Goal: Transaction & Acquisition: Purchase product/service

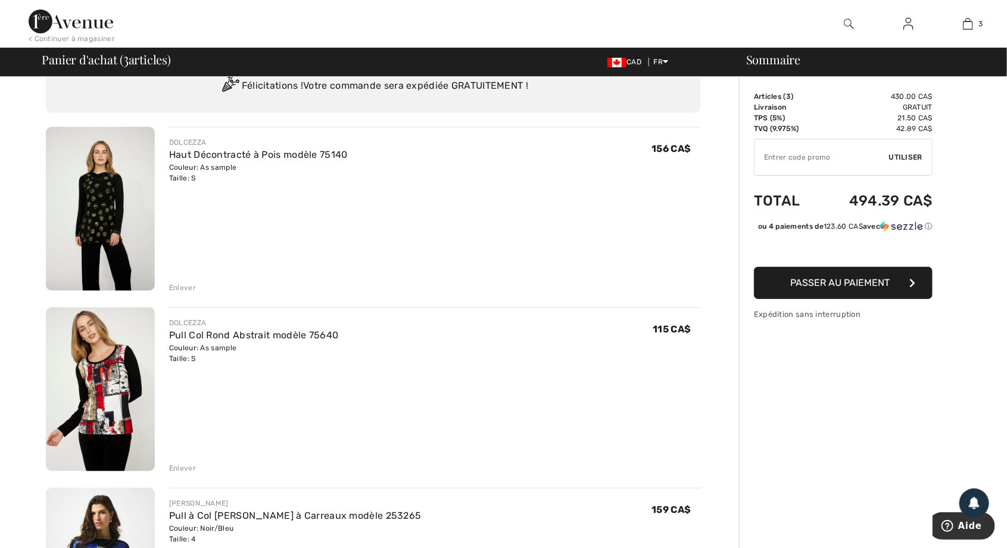
scroll to position [48, 0]
click at [860, 288] on span "Passer au paiement" at bounding box center [840, 282] width 99 height 11
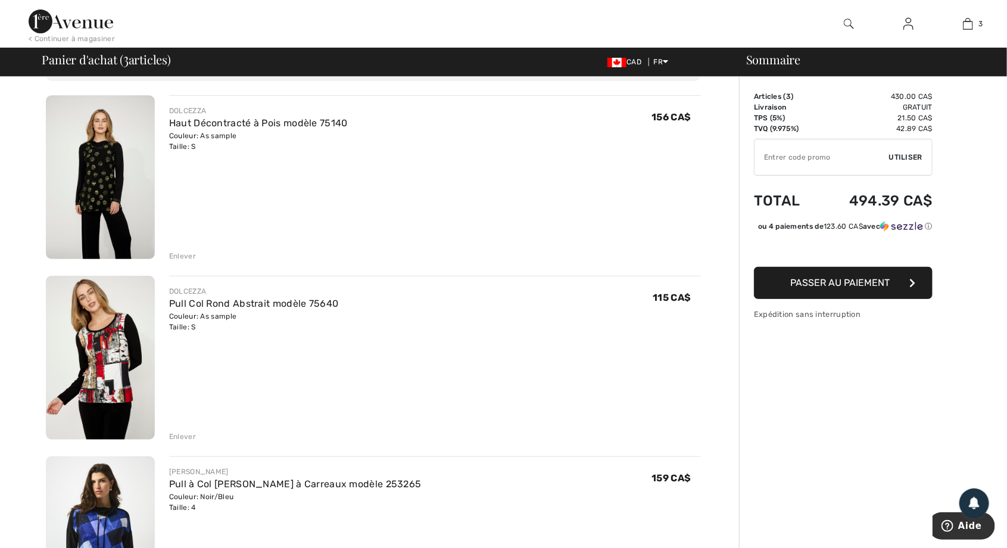
scroll to position [86, 0]
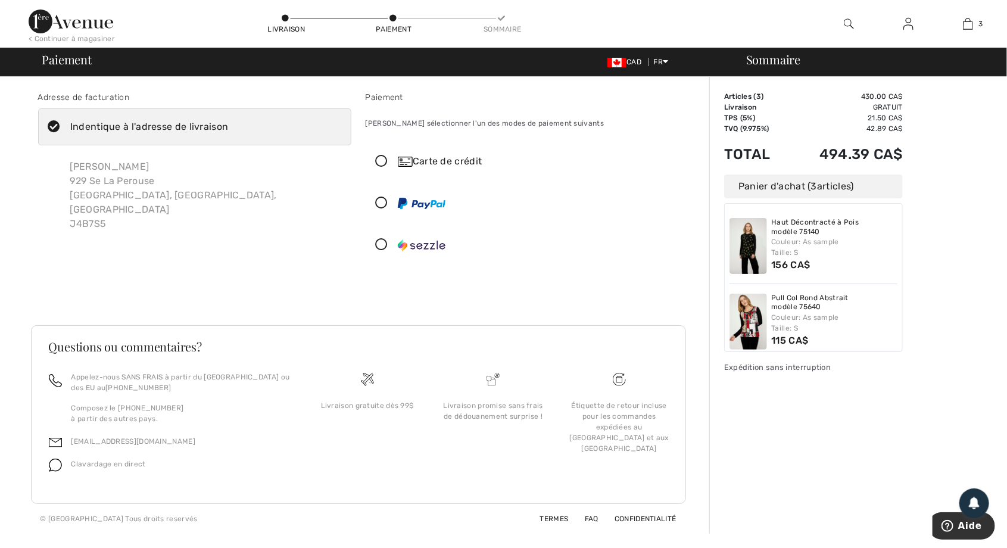
click at [394, 157] on icon at bounding box center [382, 161] width 32 height 13
click at [0, 0] on icon at bounding box center [0, 0] width 0 height 0
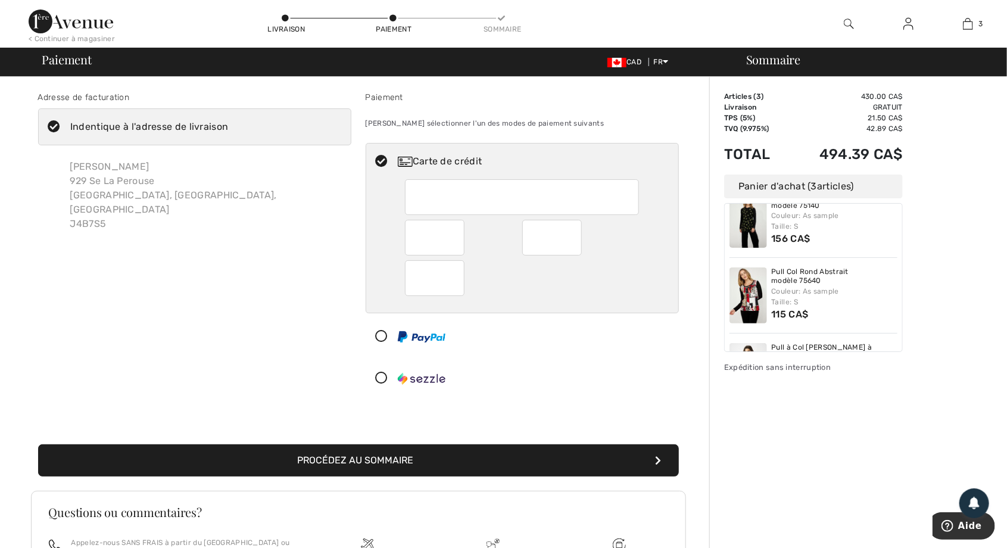
scroll to position [82, 0]
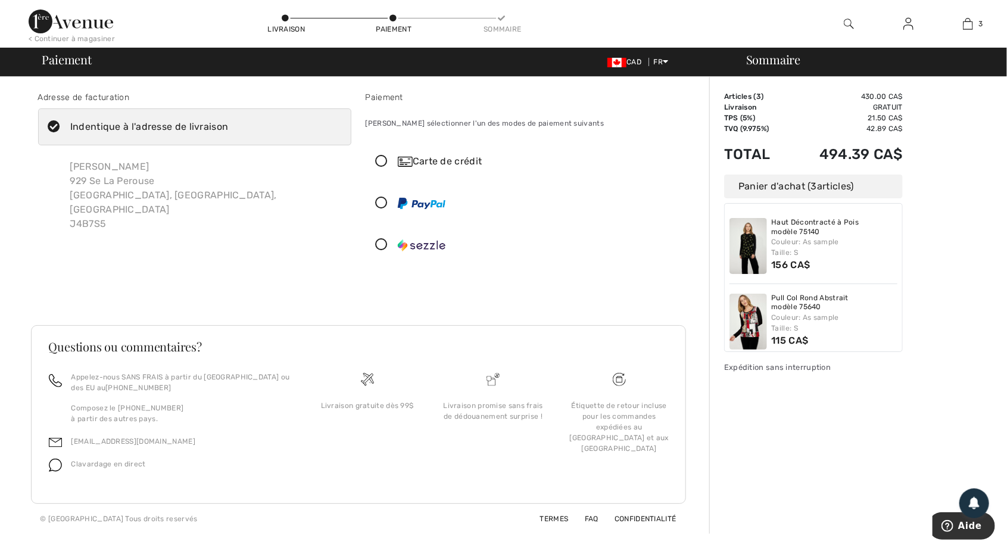
click at [375, 163] on icon at bounding box center [382, 161] width 32 height 13
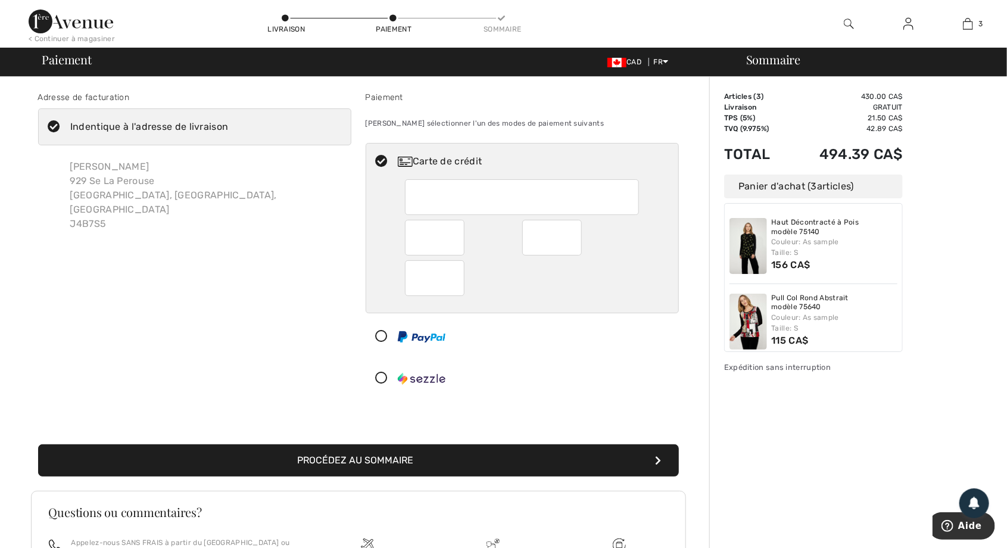
click at [373, 463] on button "Procédez au sommaire" at bounding box center [358, 460] width 641 height 32
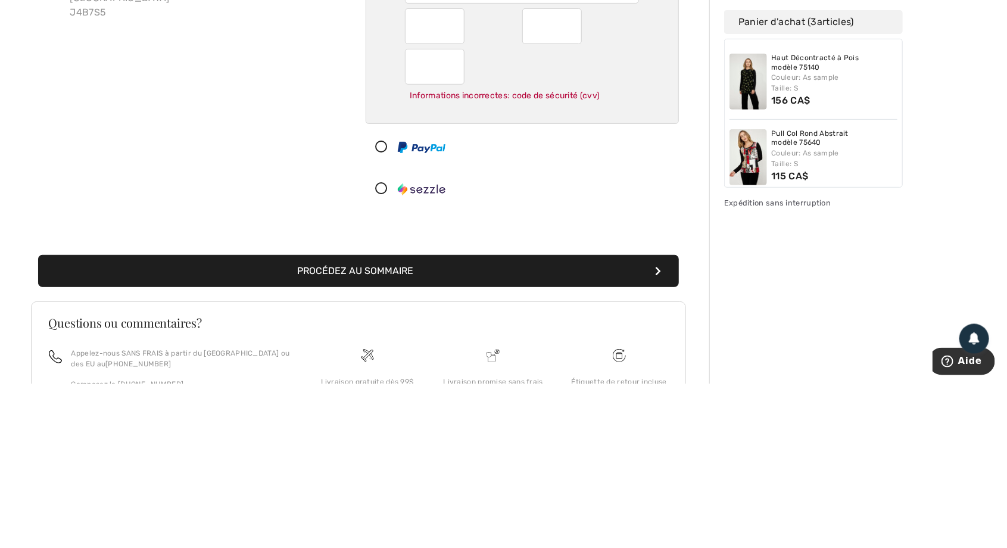
scroll to position [47, 0]
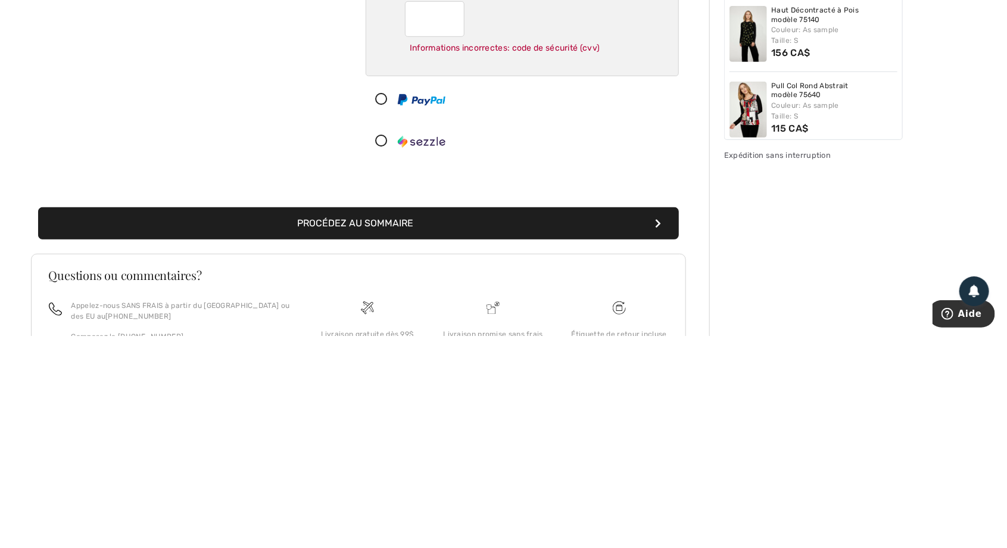
click at [383, 433] on button "Procédez au sommaire" at bounding box center [358, 435] width 641 height 32
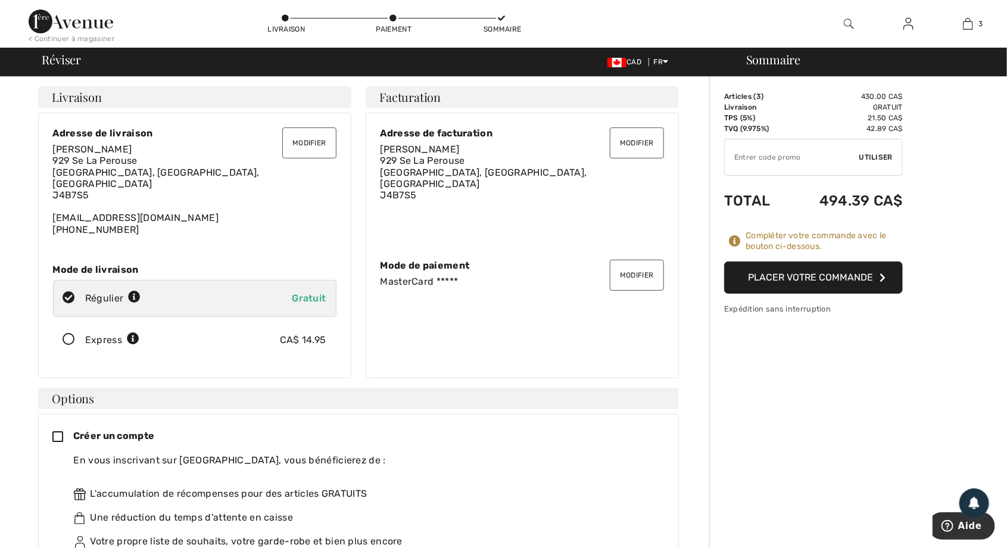
click at [811, 272] on button "Placer votre commande" at bounding box center [813, 277] width 179 height 32
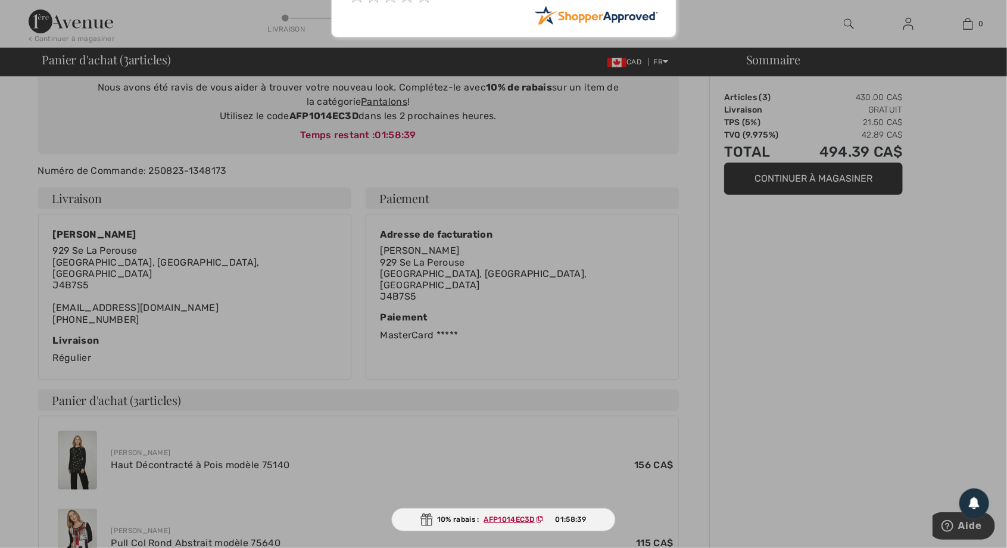
scroll to position [125, 0]
